Goal: Task Accomplishment & Management: Use online tool/utility

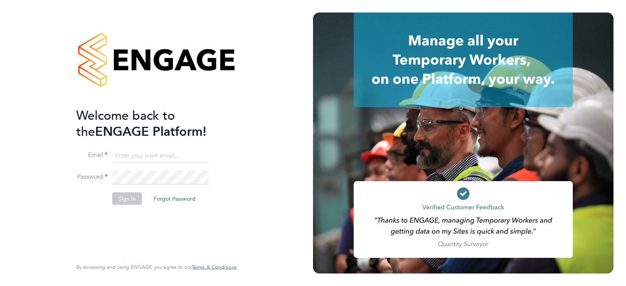
type input "[EMAIL_ADDRESS][DOMAIN_NAME]"
click at [113, 205] on li "Sign In Forgot Password" at bounding box center [152, 202] width 153 height 20
click at [118, 204] on button "Sign In" at bounding box center [127, 198] width 30 height 13
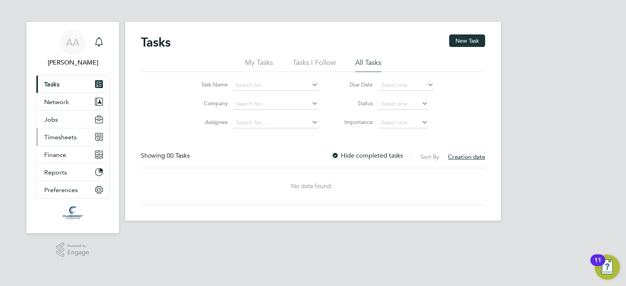
click at [70, 138] on span "Timesheets" at bounding box center [60, 136] width 32 height 7
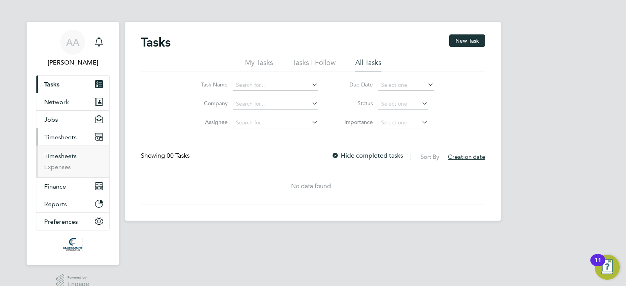
click at [75, 152] on link "Timesheets" at bounding box center [60, 155] width 32 height 7
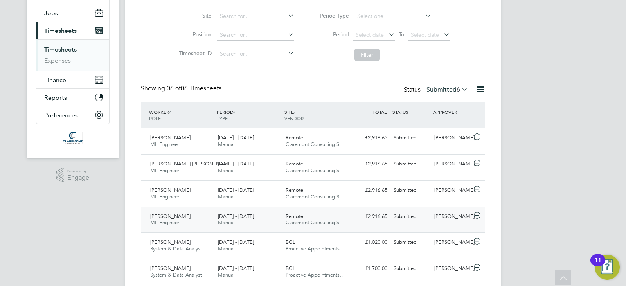
scroll to position [117, 0]
